Goal: Share content: Share content

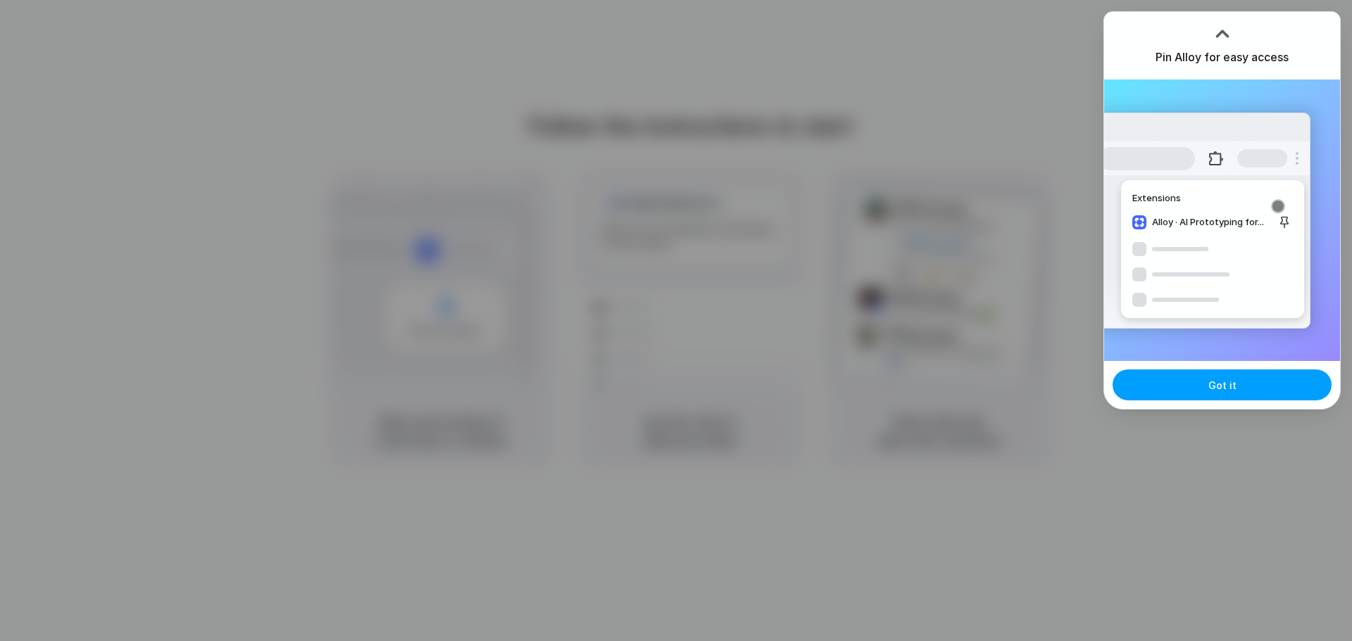
click at [1272, 387] on button "Got it" at bounding box center [1222, 385] width 219 height 31
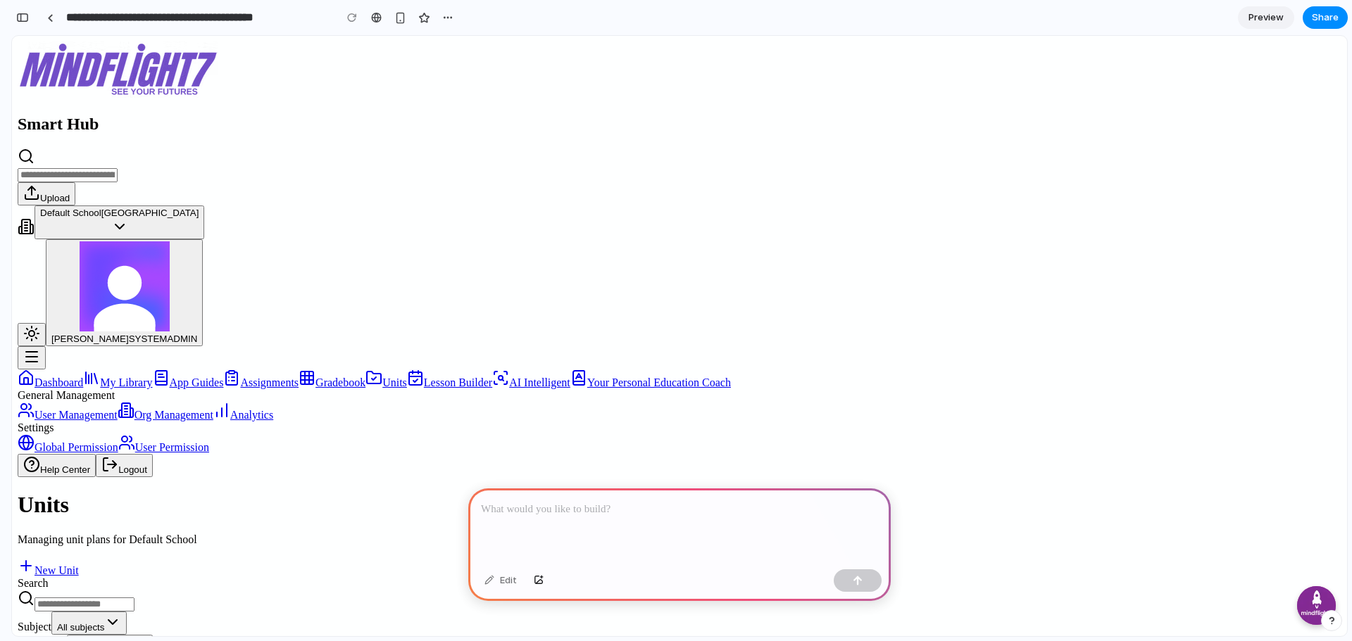
click at [573, 513] on div at bounding box center [679, 526] width 422 height 75
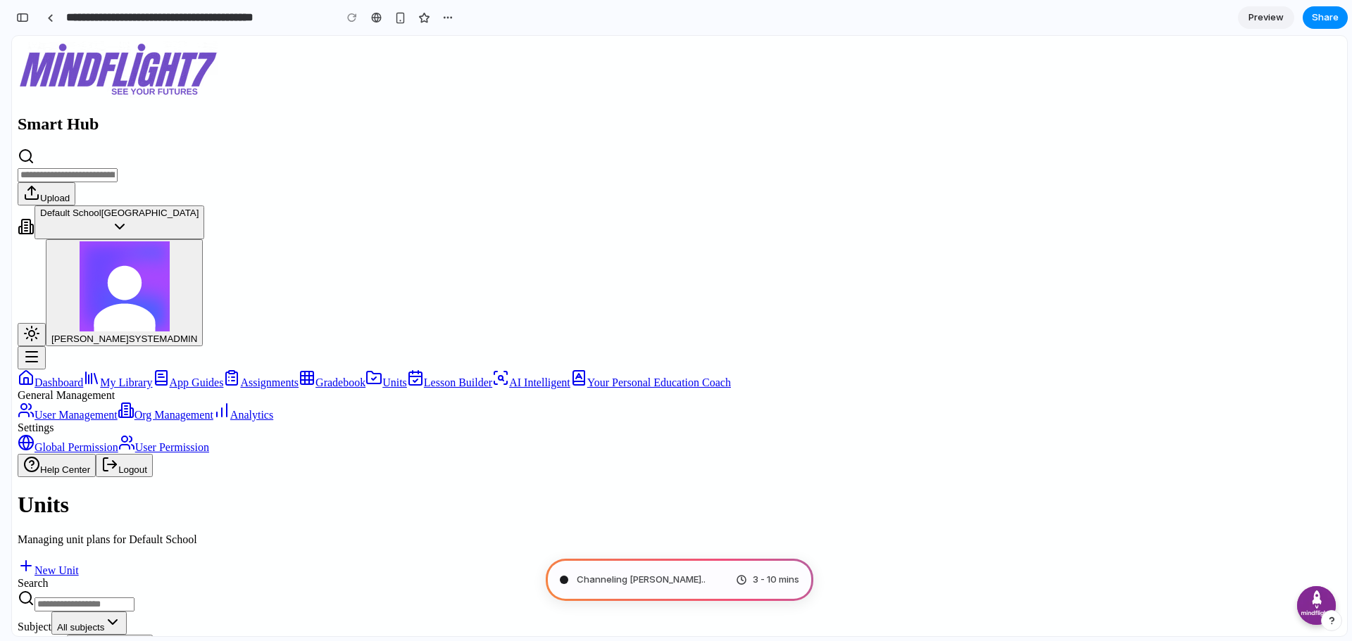
type input "**********"
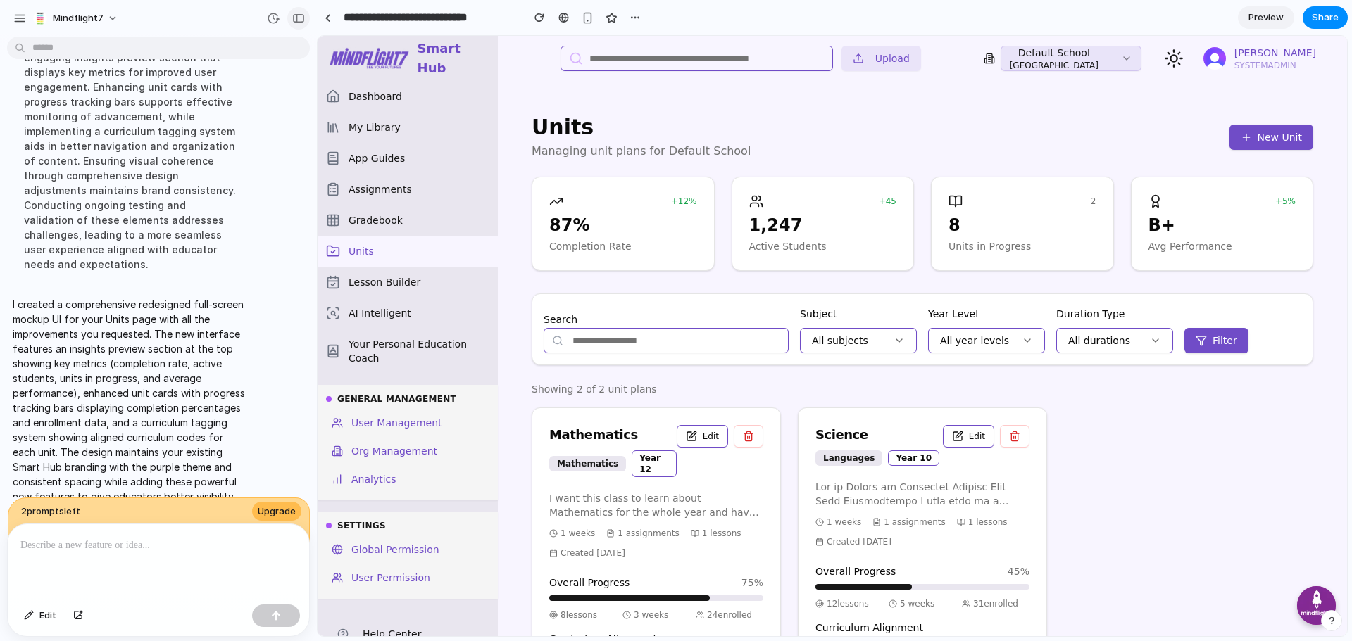
click at [299, 17] on div "button" at bounding box center [298, 18] width 13 height 10
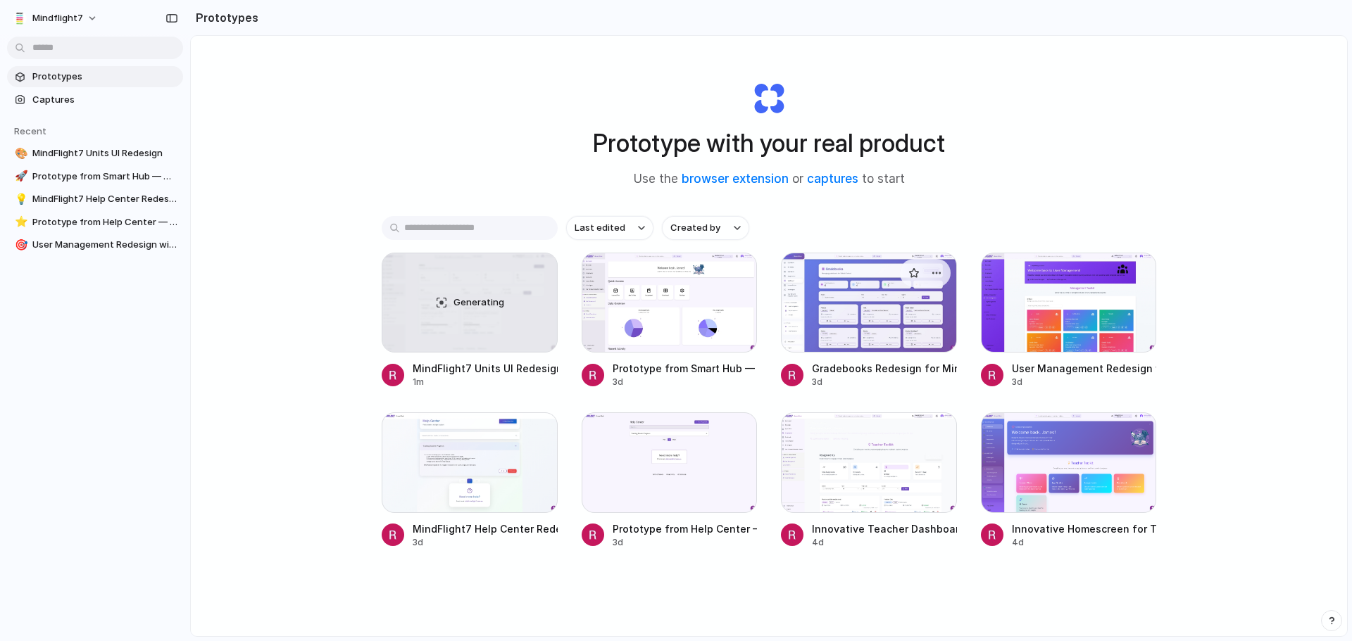
click at [876, 301] on div at bounding box center [869, 303] width 176 height 100
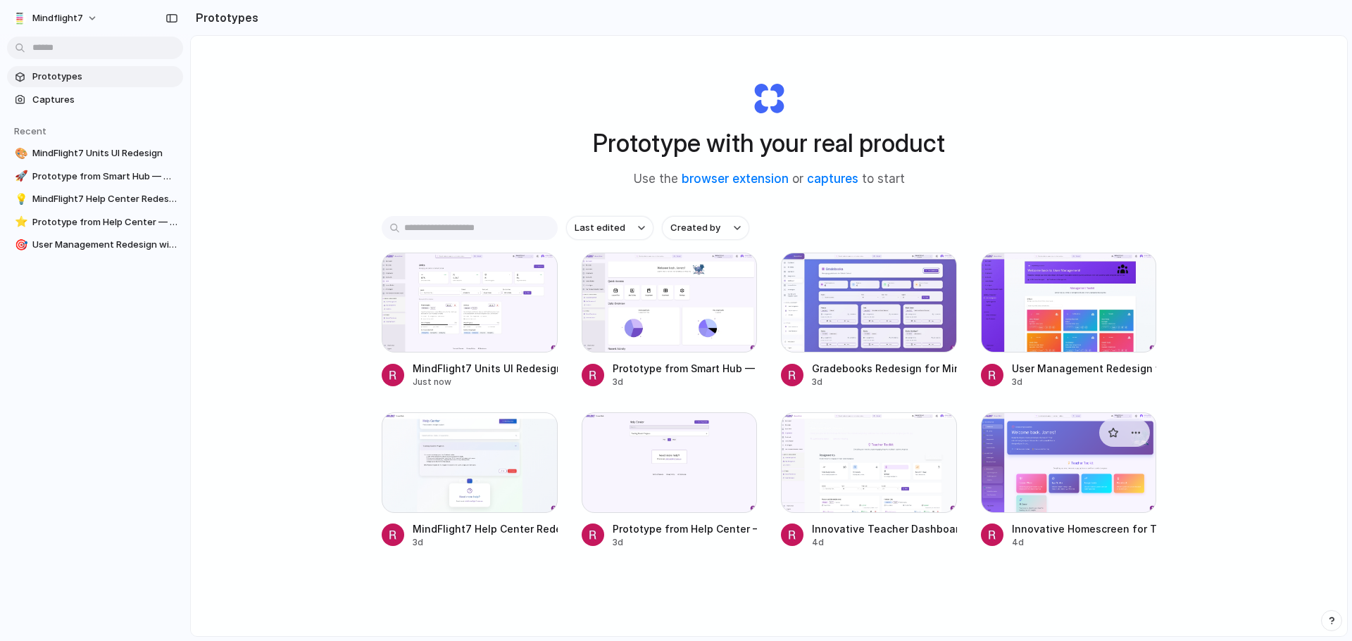
click at [1071, 480] on div at bounding box center [1069, 463] width 176 height 100
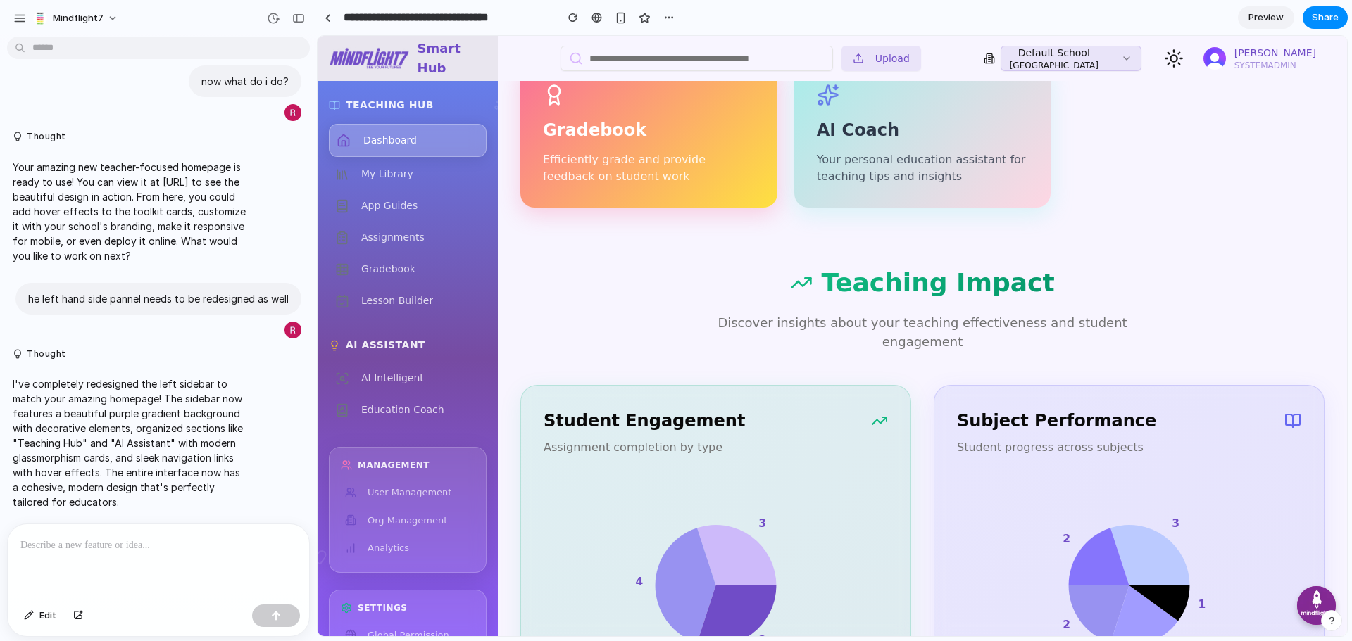
scroll to position [660, 0]
click at [330, 17] on div at bounding box center [328, 18] width 6 height 8
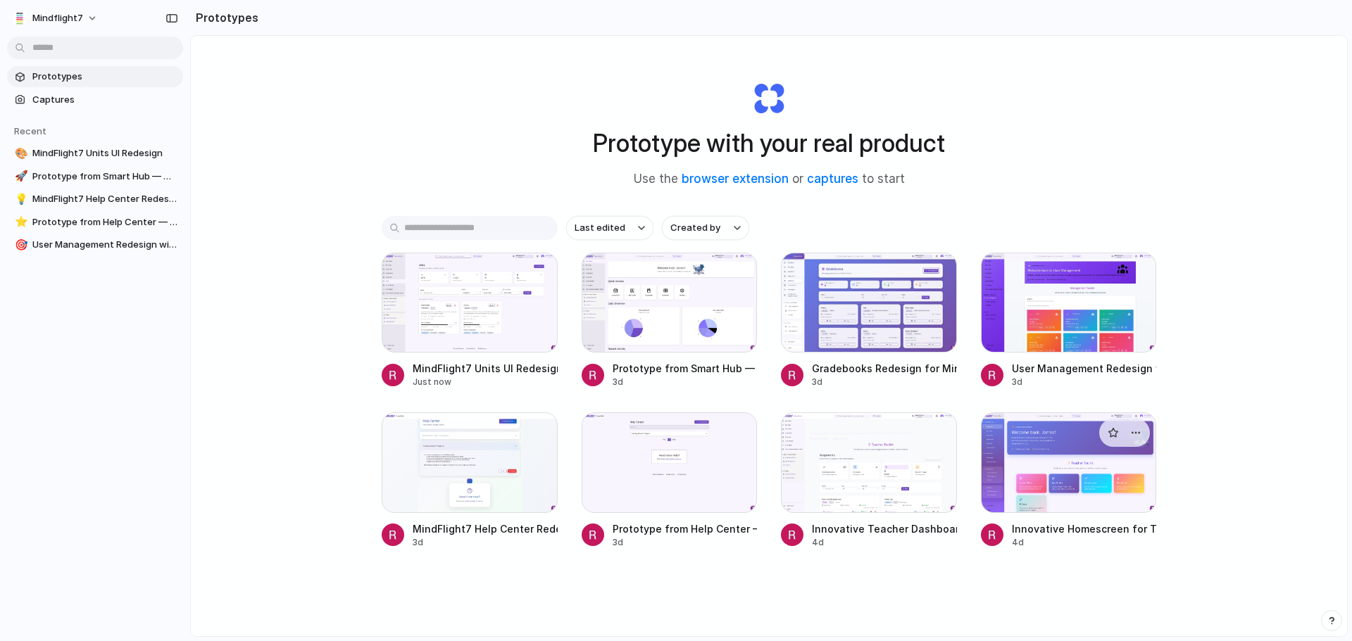
click at [1048, 461] on div at bounding box center [1069, 463] width 176 height 100
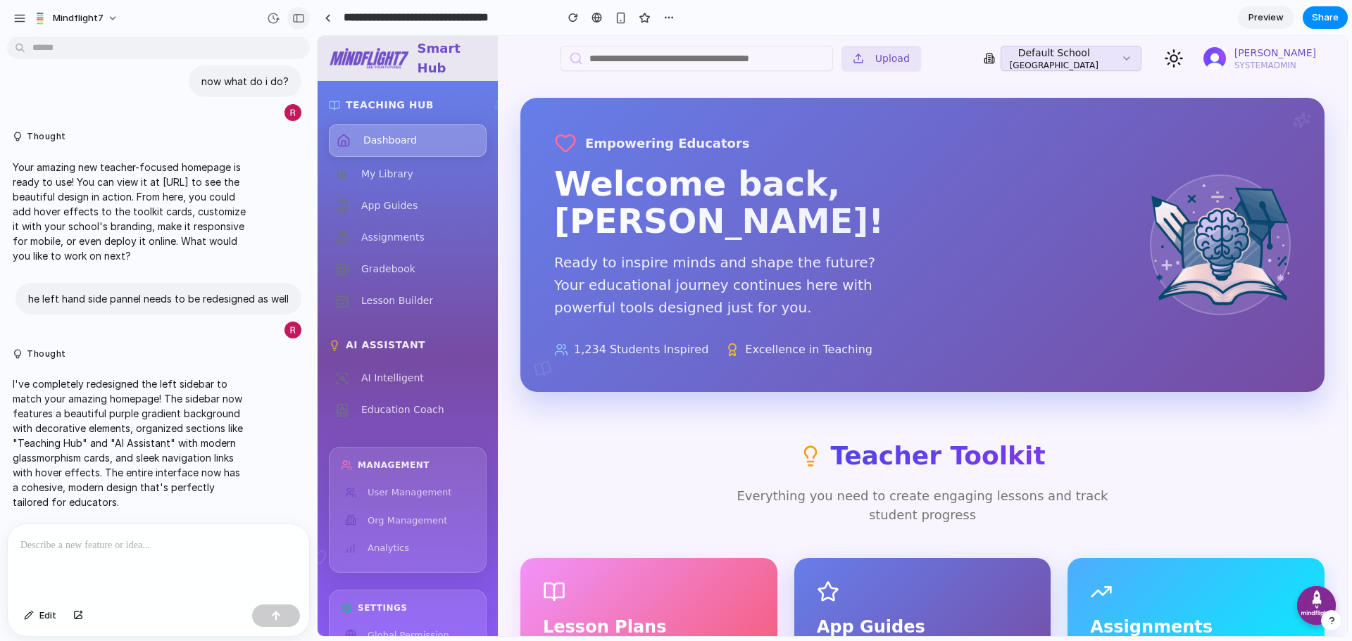
click at [299, 16] on div "button" at bounding box center [298, 18] width 13 height 10
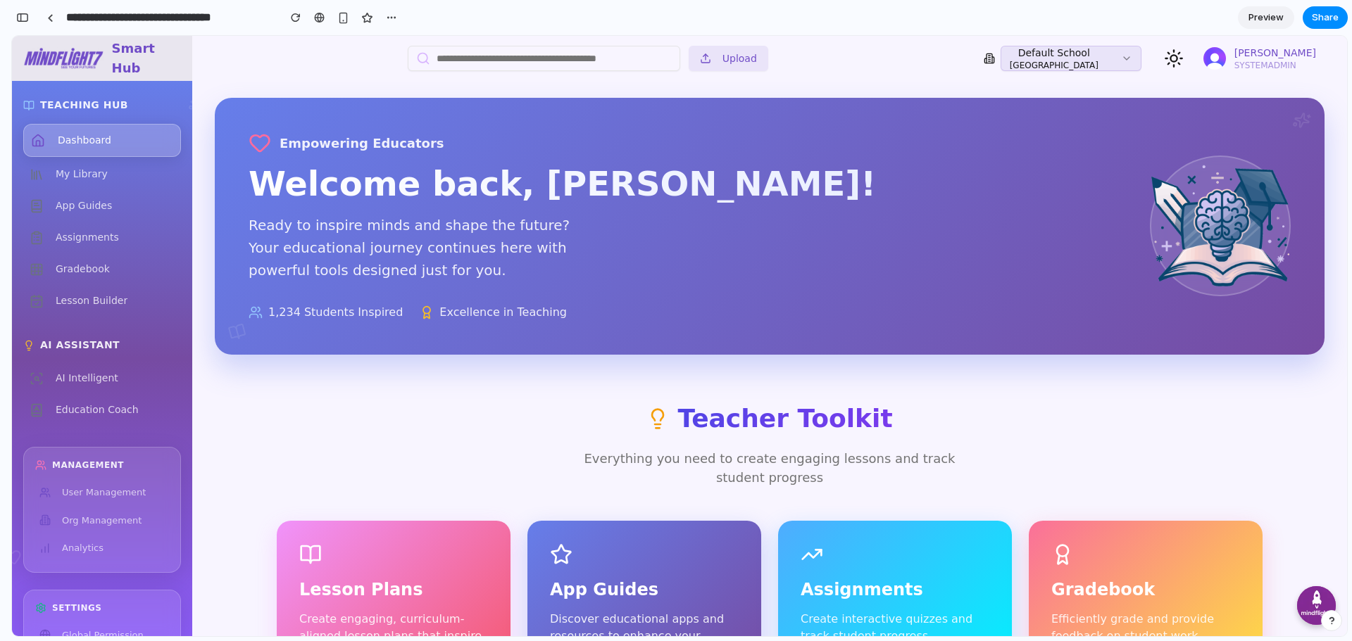
click at [232, 335] on icon at bounding box center [237, 332] width 20 height 20
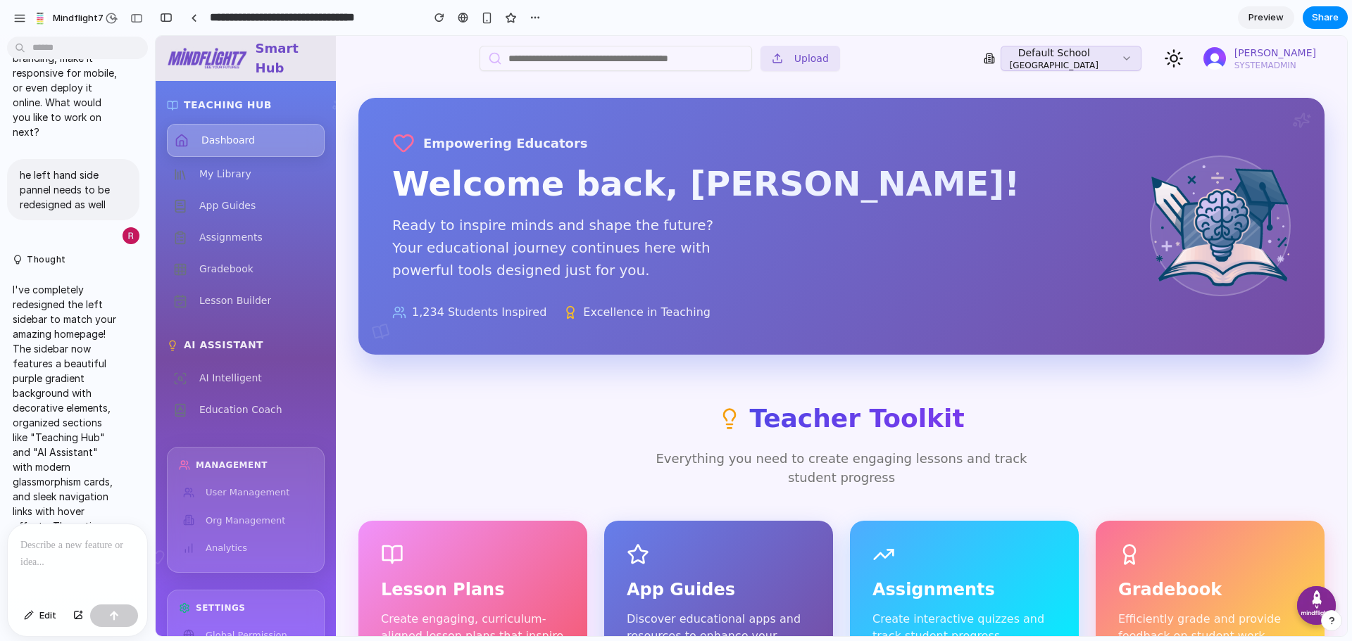
click at [58, 542] on p at bounding box center [77, 545] width 114 height 17
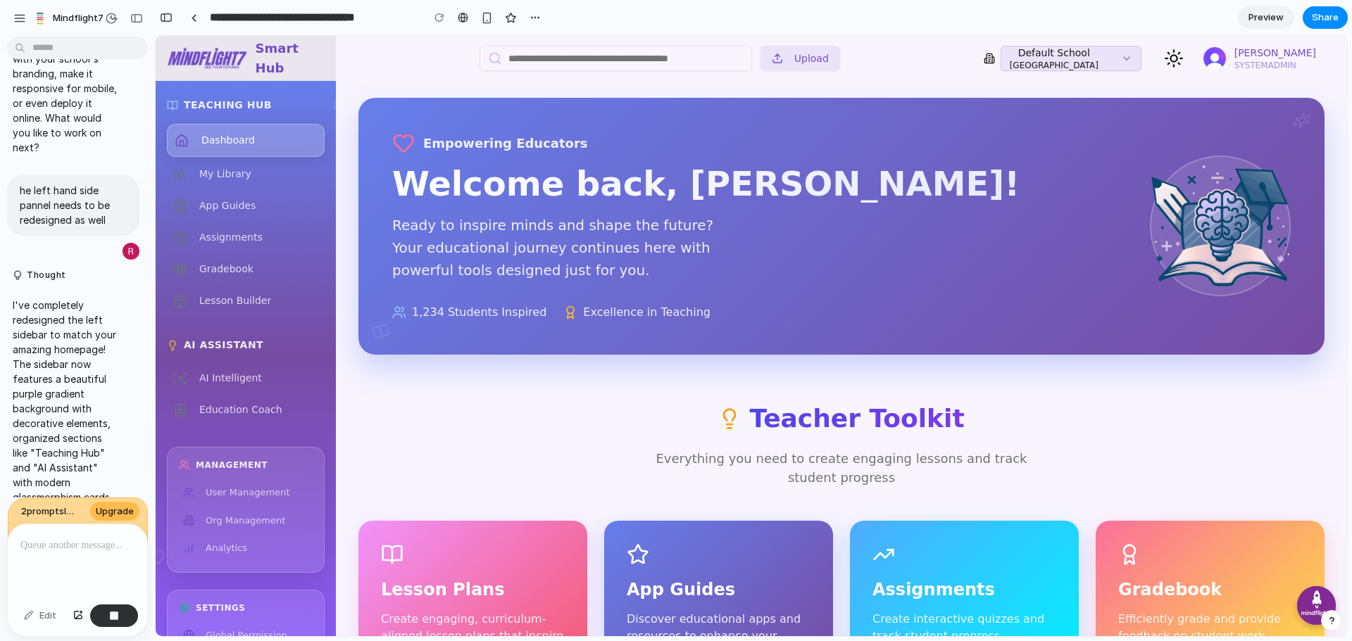
scroll to position [1403, 0]
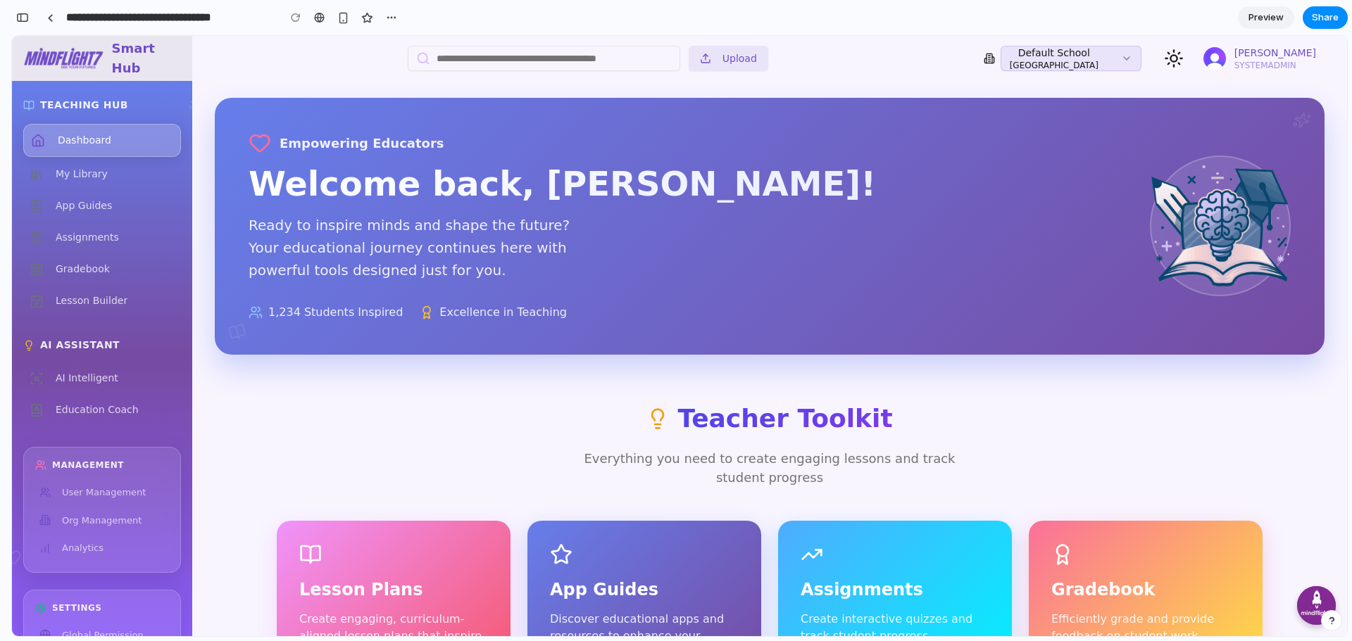
click at [18, 21] on div "button" at bounding box center [22, 18] width 13 height 10
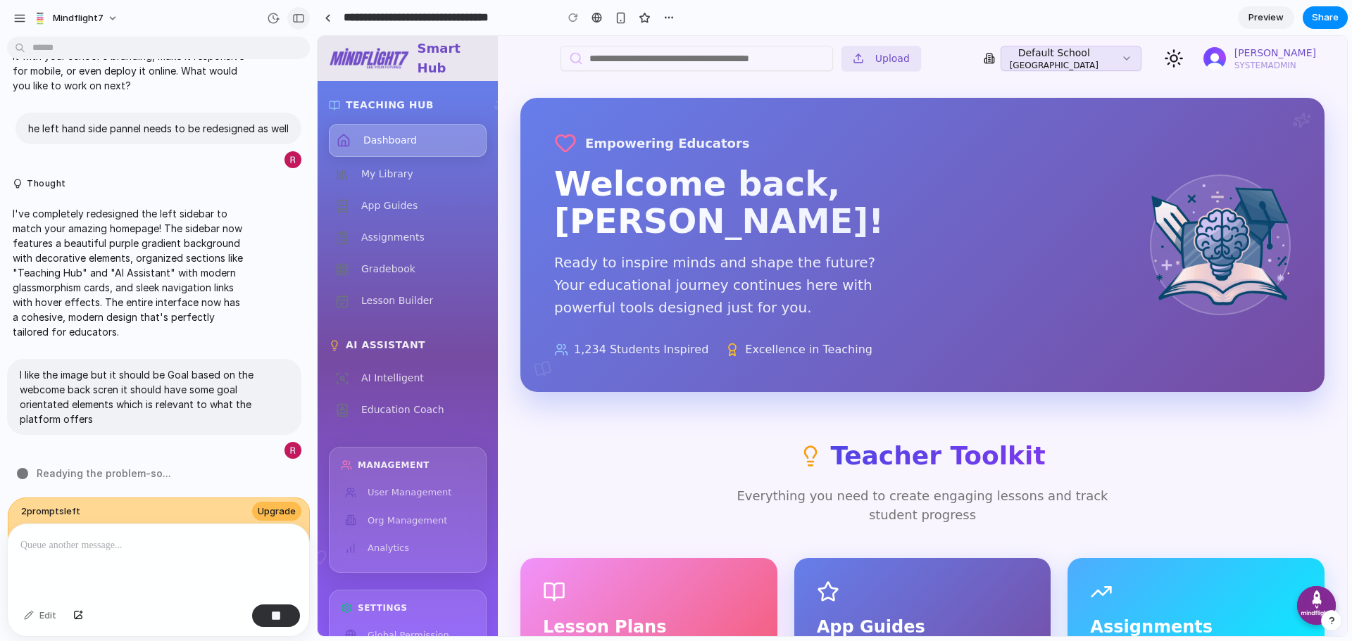
click at [296, 16] on div "button" at bounding box center [298, 18] width 13 height 10
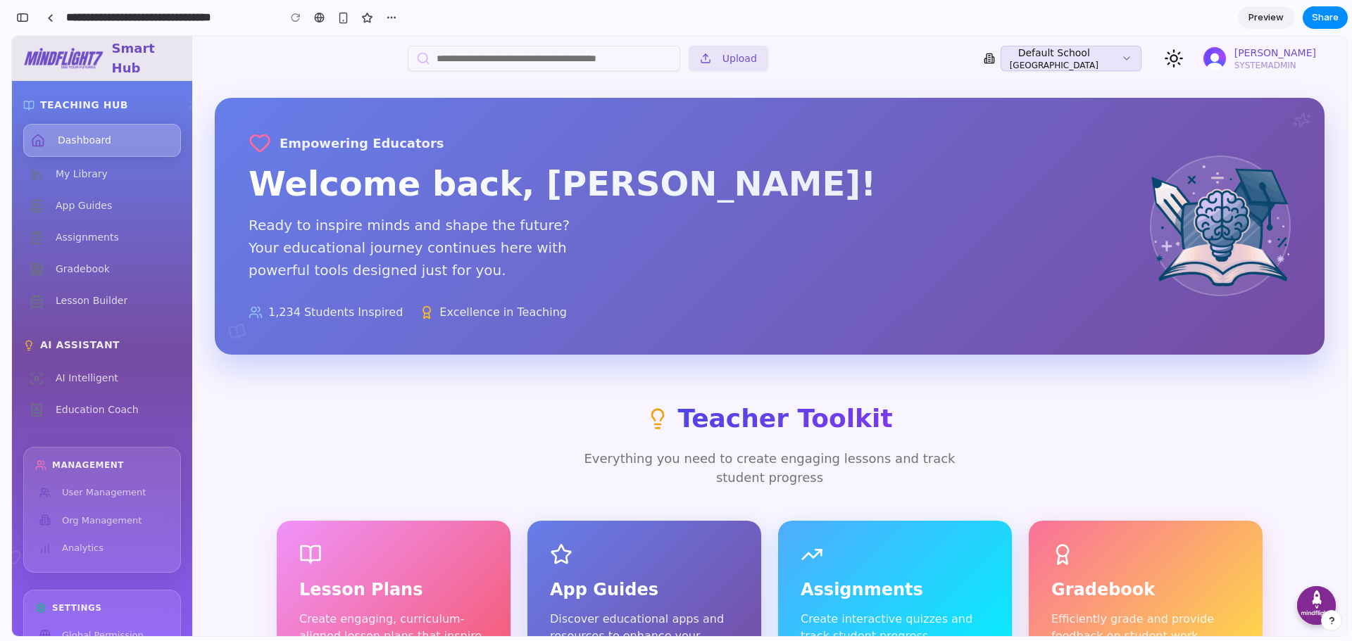
click at [1272, 15] on span "Preview" at bounding box center [1265, 18] width 35 height 14
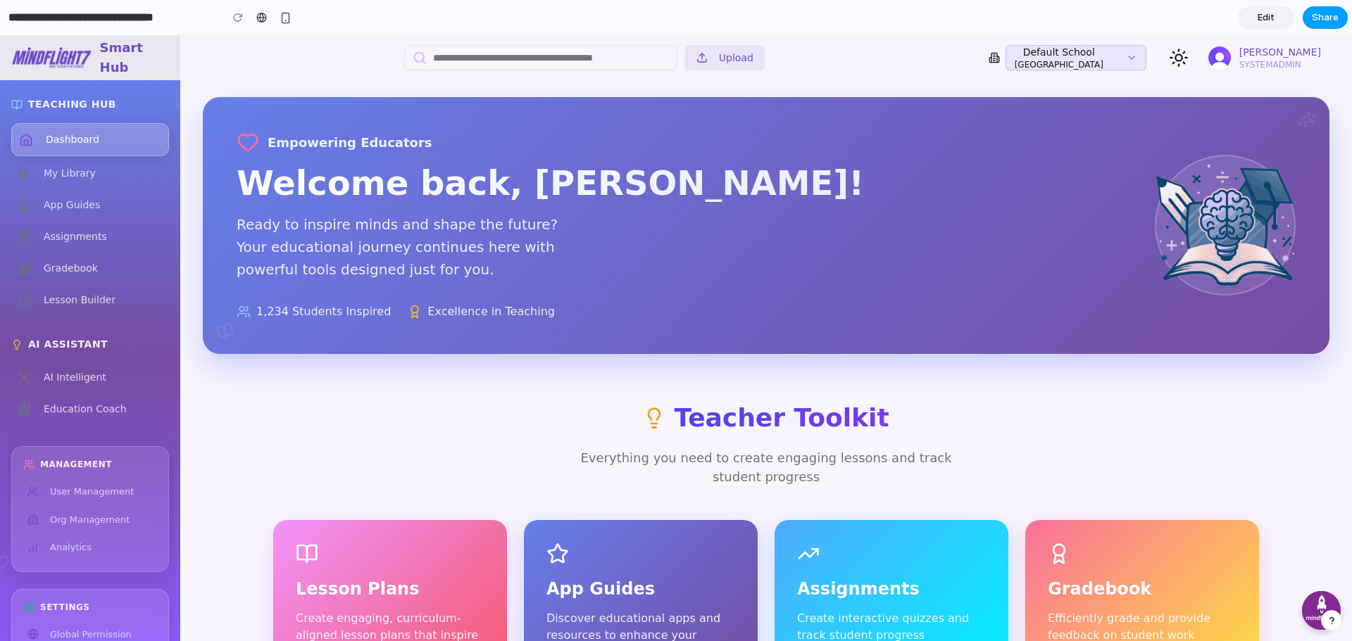
click at [1322, 23] on span "Share" at bounding box center [1325, 18] width 27 height 14
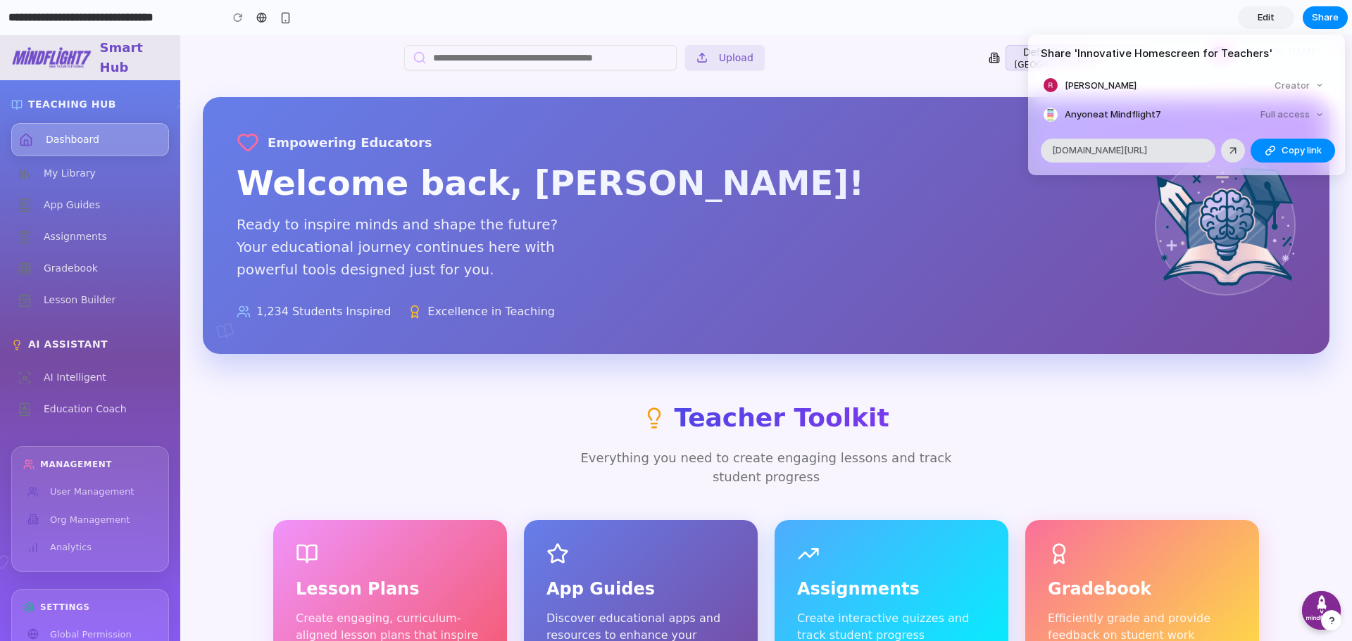
drag, startPoint x: 1306, startPoint y: 148, endPoint x: 1315, endPoint y: 127, distance: 22.8
click at [1313, 131] on article "Share ' Innovative Homescreen for Teachers ' Rehan Wickremeratne Creator Anyone…" at bounding box center [1186, 105] width 317 height 141
click at [1318, 111] on div "Full access" at bounding box center [1292, 115] width 75 height 20
click at [1311, 113] on div "Full access" at bounding box center [1292, 115] width 75 height 20
click at [1287, 148] on span "Copy link" at bounding box center [1302, 151] width 40 height 14
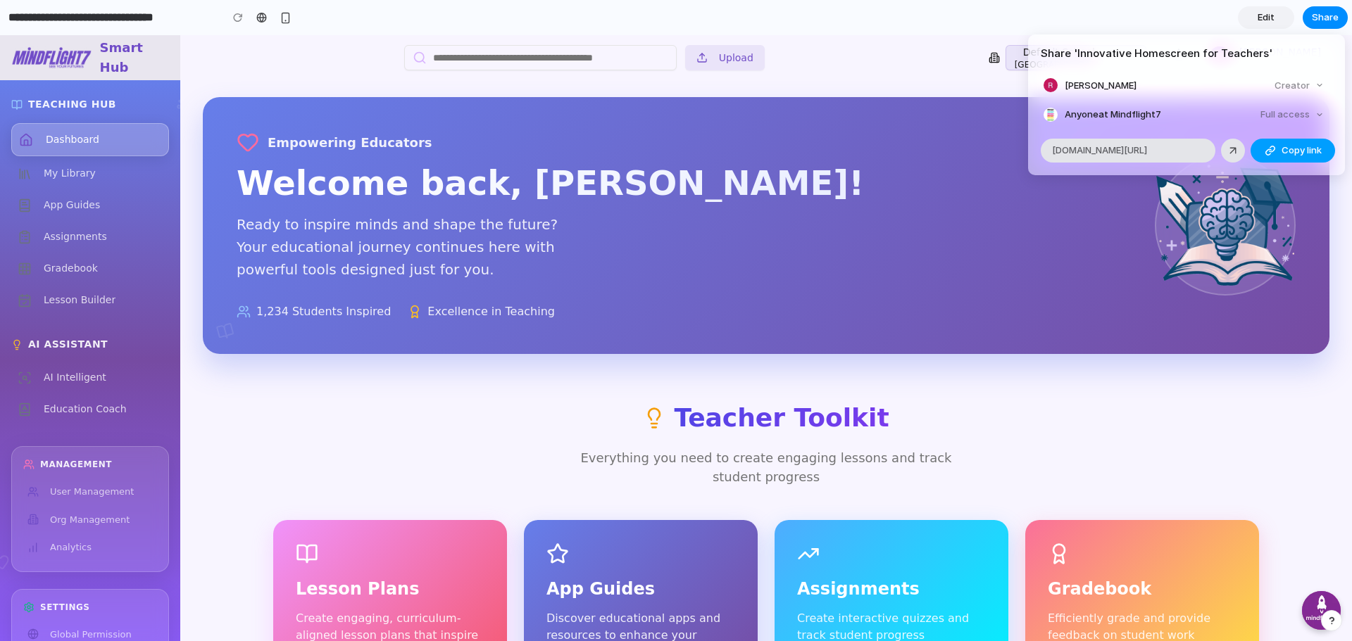
click at [1284, 142] on button "Copy link" at bounding box center [1293, 151] width 84 height 24
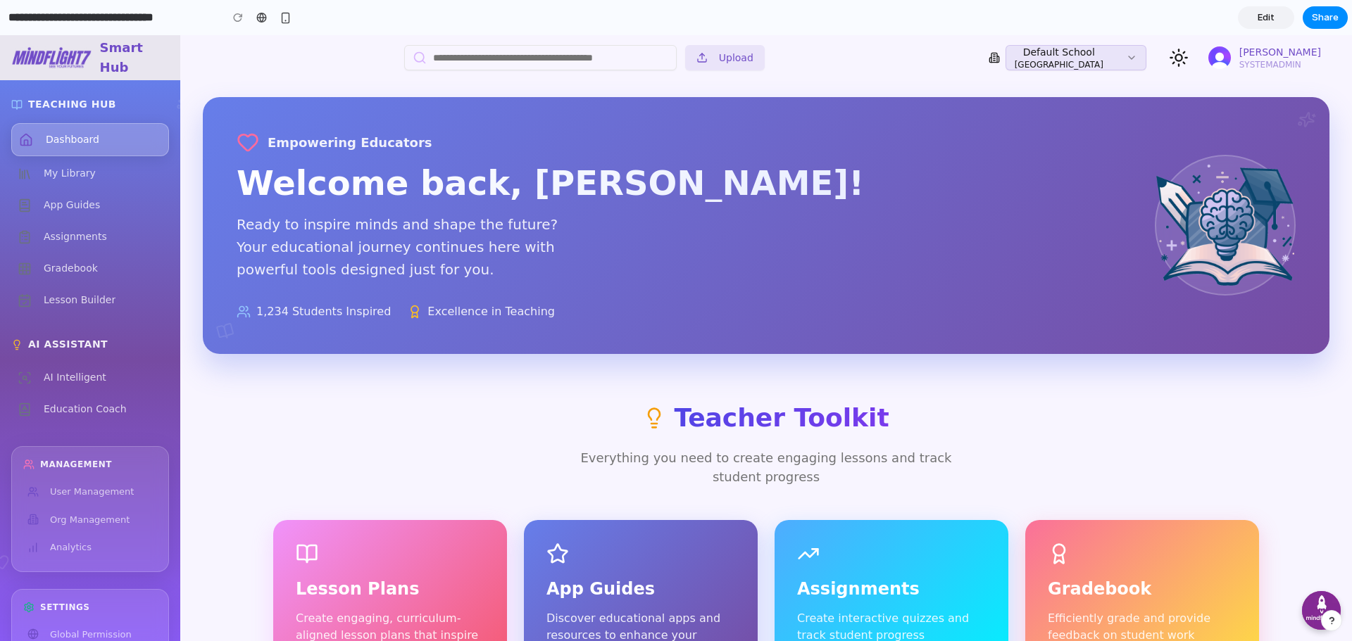
click at [459, 412] on div "Share ' Innovative Homescreen for Teachers ' Rehan Wickremeratne Creator Anyone…" at bounding box center [676, 320] width 1352 height 641
click at [1336, 22] on span "Share" at bounding box center [1325, 18] width 27 height 14
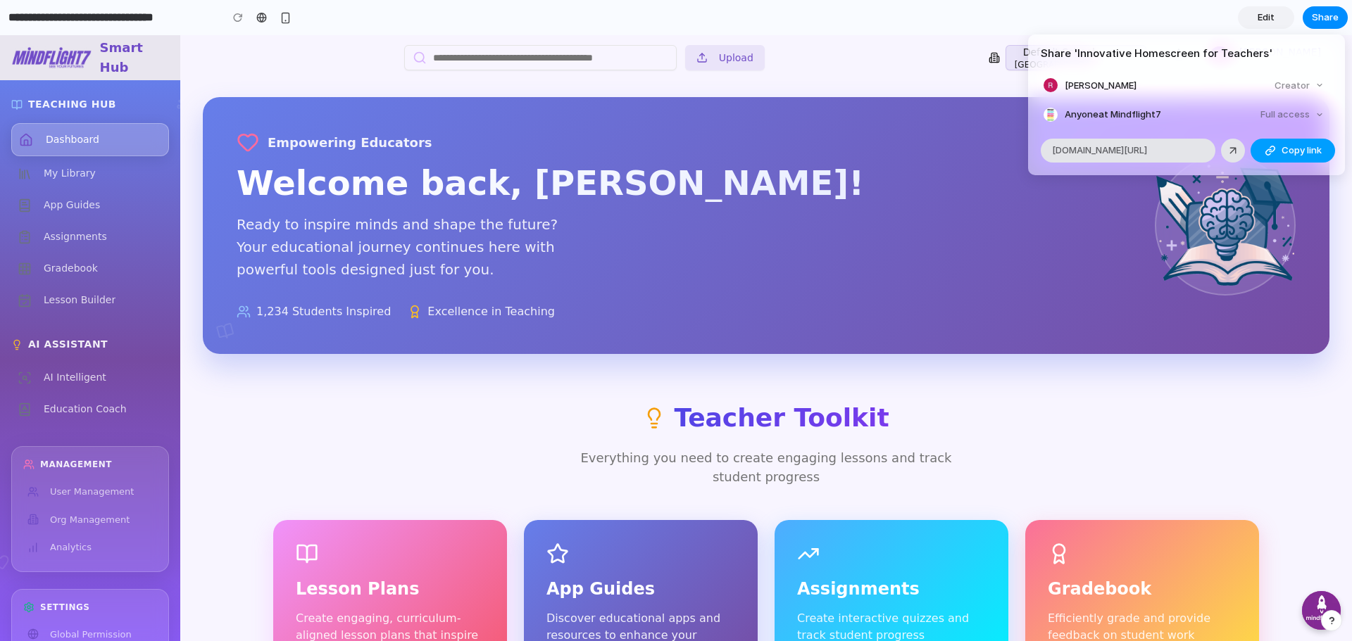
click at [1285, 154] on span "Copy link" at bounding box center [1302, 151] width 40 height 14
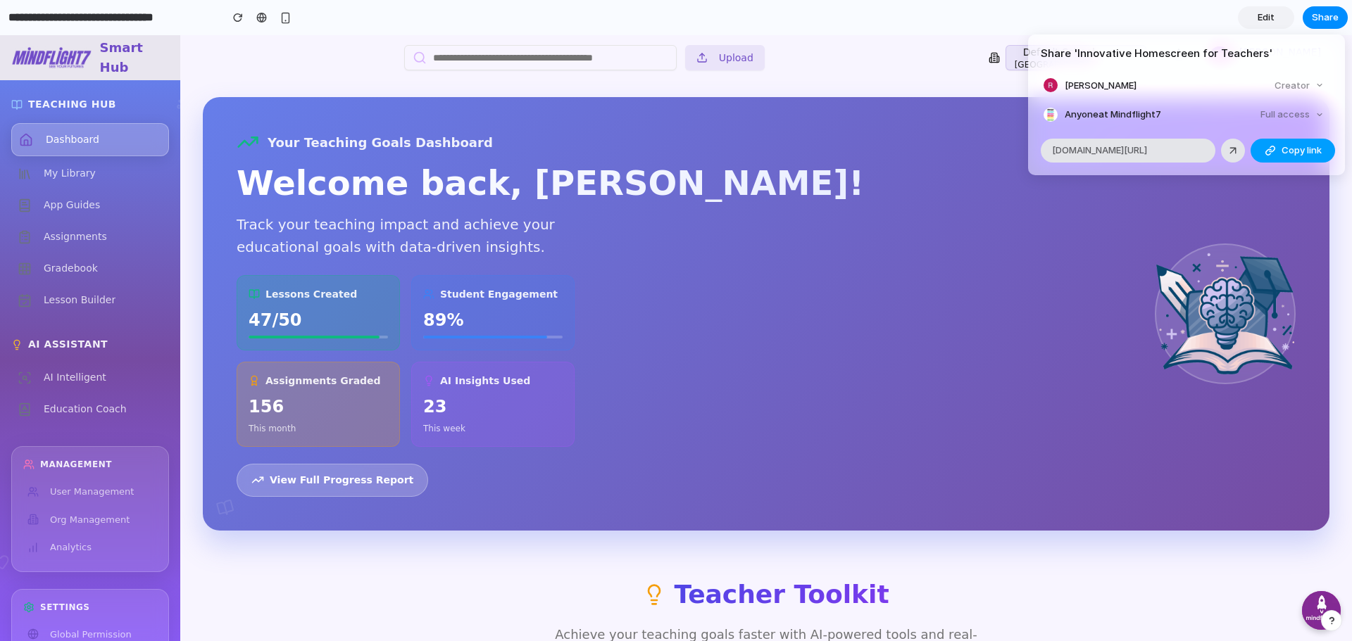
click at [1307, 155] on span "Copy link" at bounding box center [1302, 151] width 40 height 14
click at [679, 329] on div "Share ' Innovative Homescreen for Teachers ' Rehan Wickremeratne Creator Anyone…" at bounding box center [676, 320] width 1352 height 641
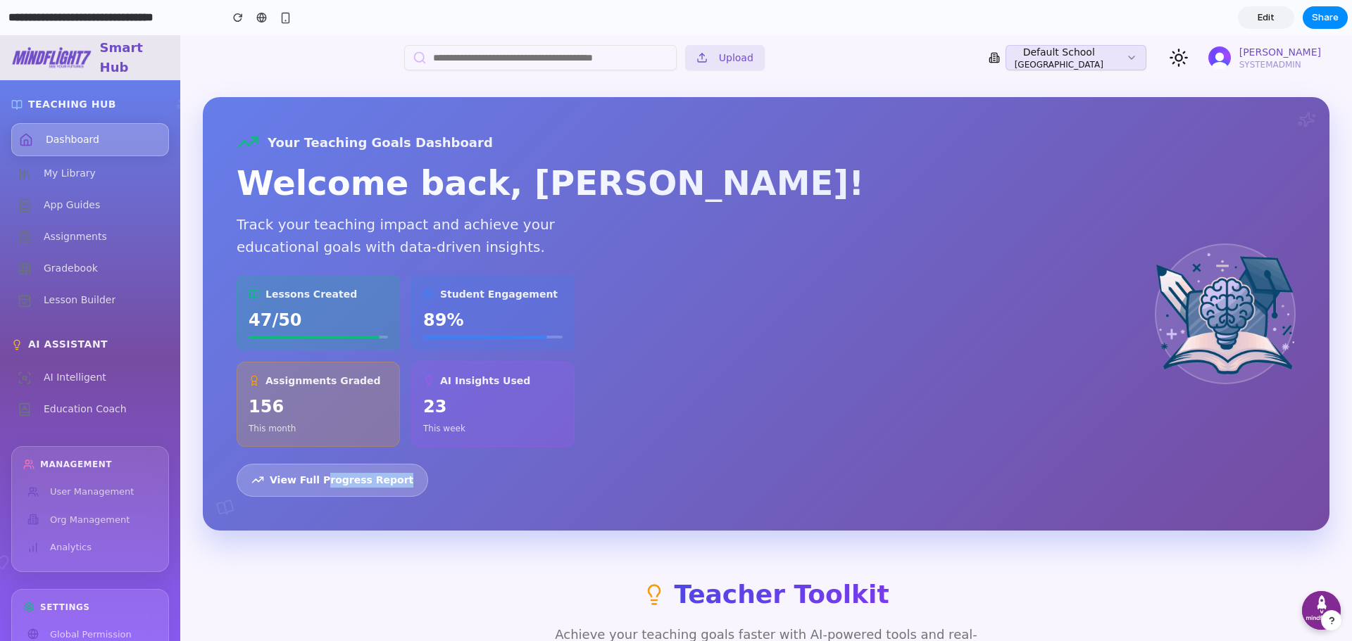
drag, startPoint x: 319, startPoint y: 475, endPoint x: 541, endPoint y: 481, distance: 221.9
click at [515, 482] on div "Your Teaching Goals Dashboard Welcome back, James! Track your teaching impact a…" at bounding box center [696, 314] width 918 height 366
click at [427, 520] on div "Your Teaching Goals Dashboard Welcome back, James! Track your teaching impact a…" at bounding box center [766, 314] width 1127 height 434
